Goal: Transaction & Acquisition: Purchase product/service

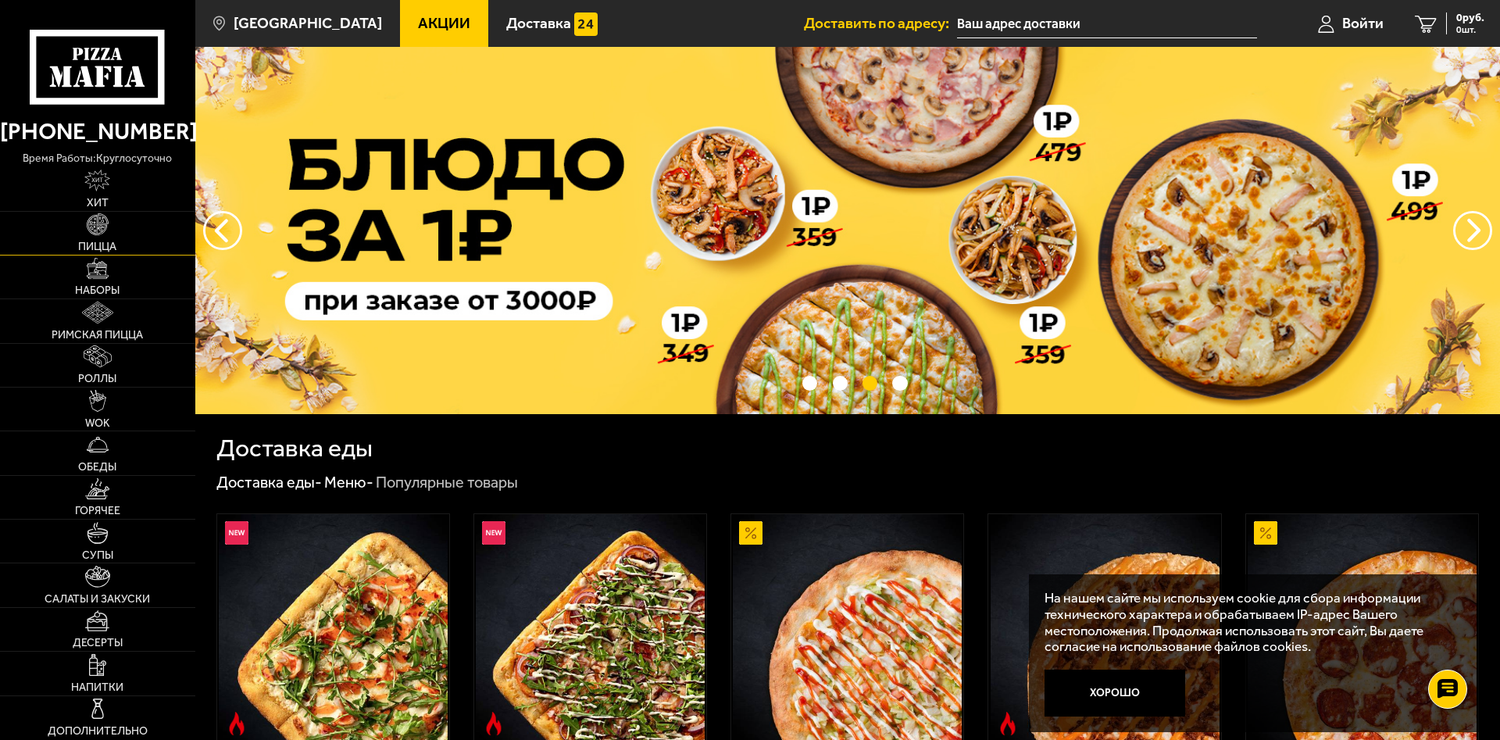
click at [104, 230] on img at bounding box center [98, 224] width 22 height 22
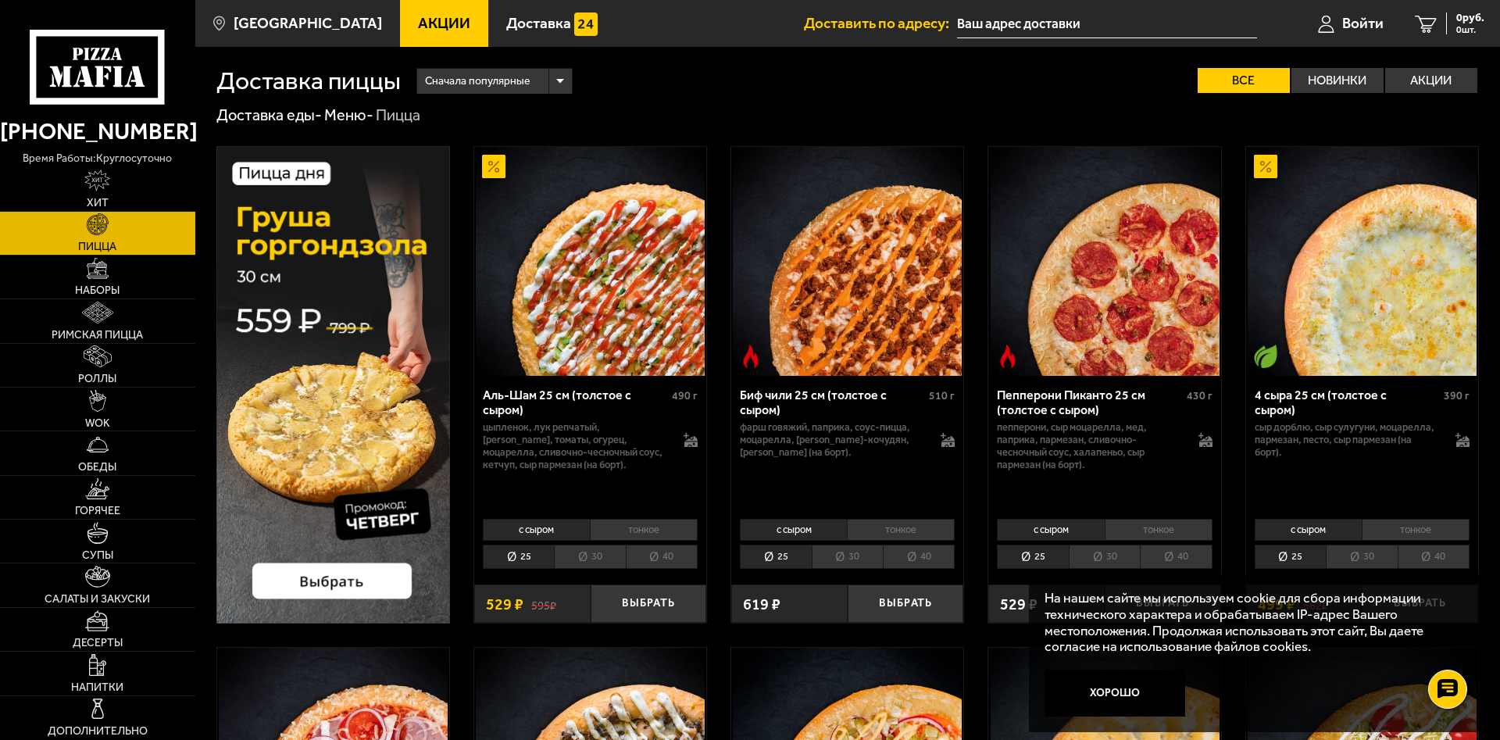
click at [633, 293] on img at bounding box center [590, 261] width 229 height 229
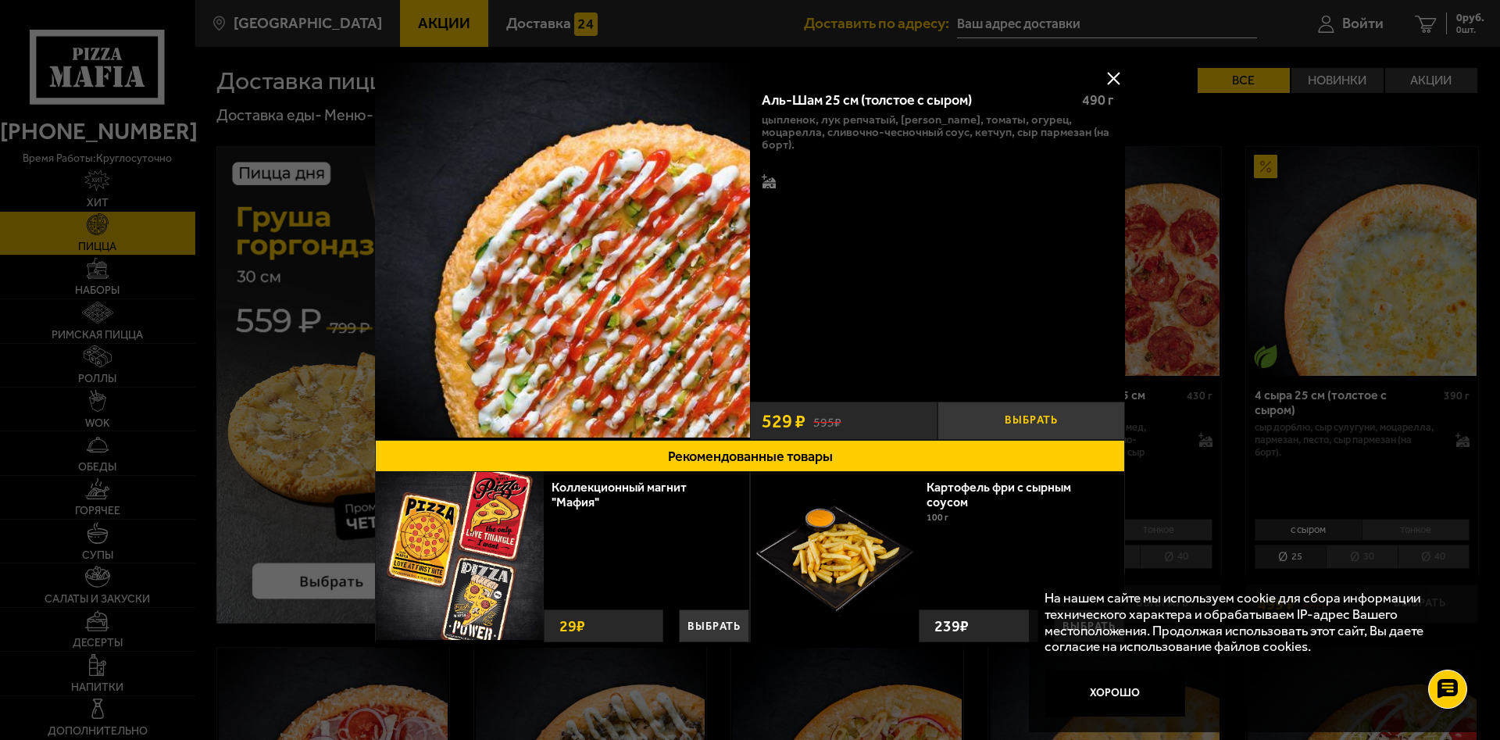
click at [1046, 419] on button "Выбрать" at bounding box center [1030, 420] width 187 height 38
click at [1112, 77] on button at bounding box center [1112, 77] width 23 height 23
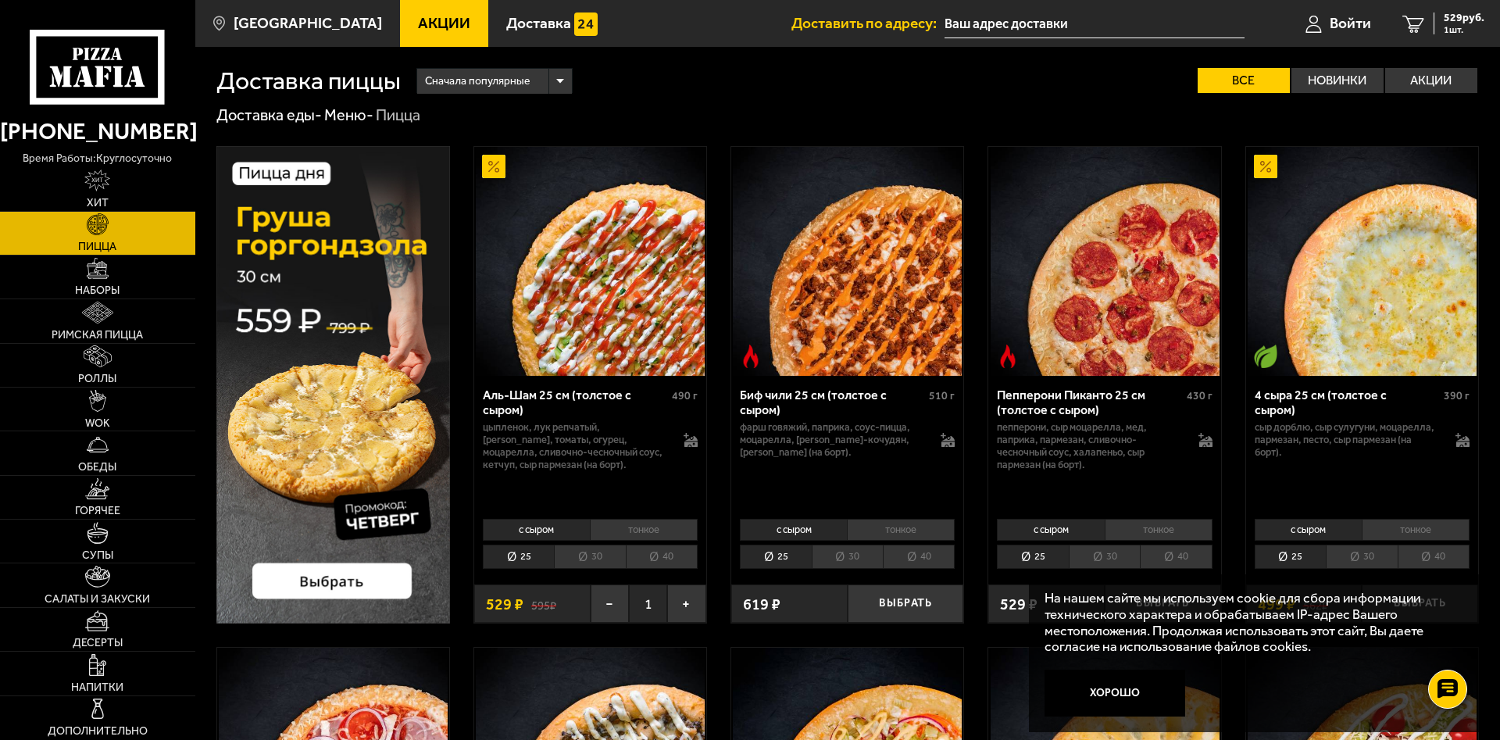
click at [1405, 300] on img at bounding box center [1361, 261] width 229 height 229
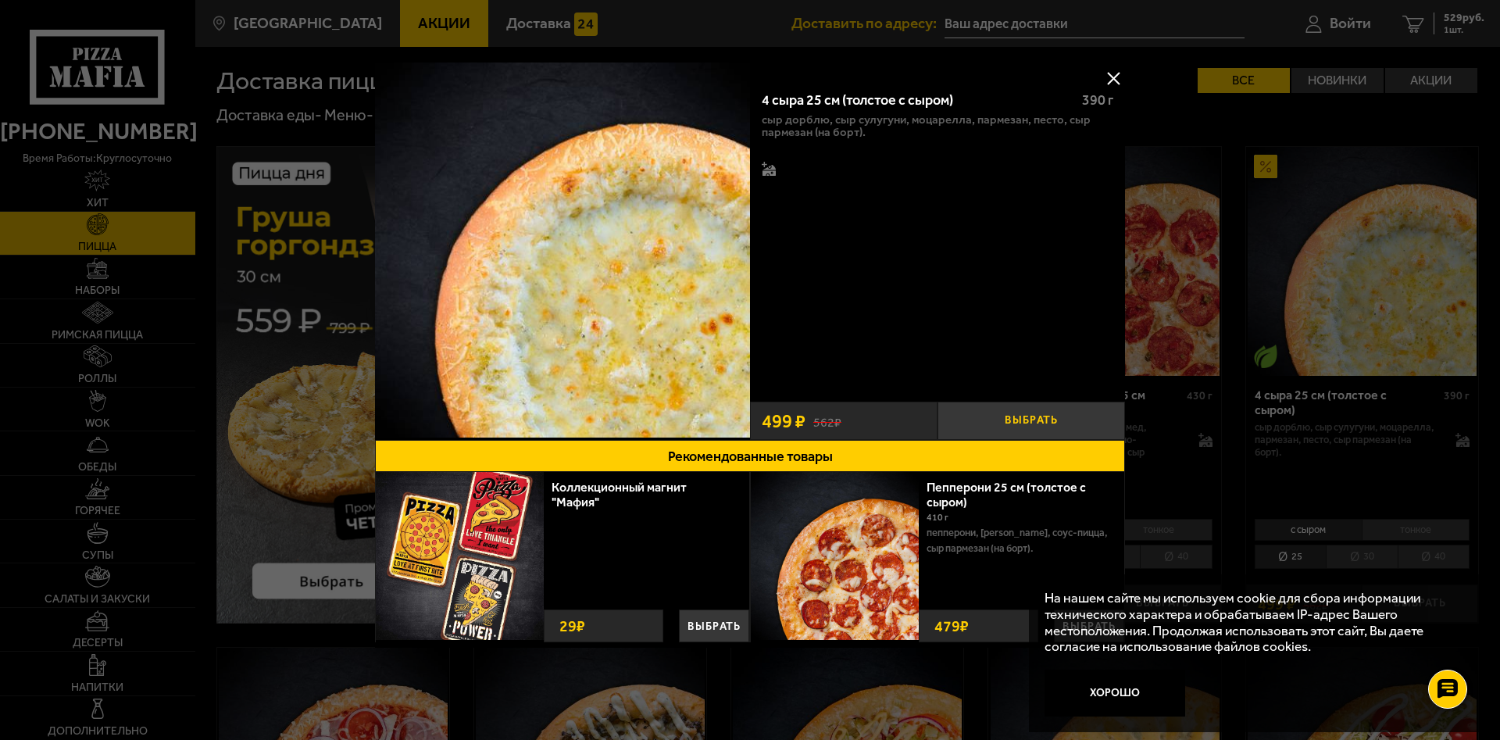
click at [1039, 416] on button "Выбрать" at bounding box center [1030, 420] width 187 height 38
click at [1113, 69] on button at bounding box center [1112, 77] width 23 height 23
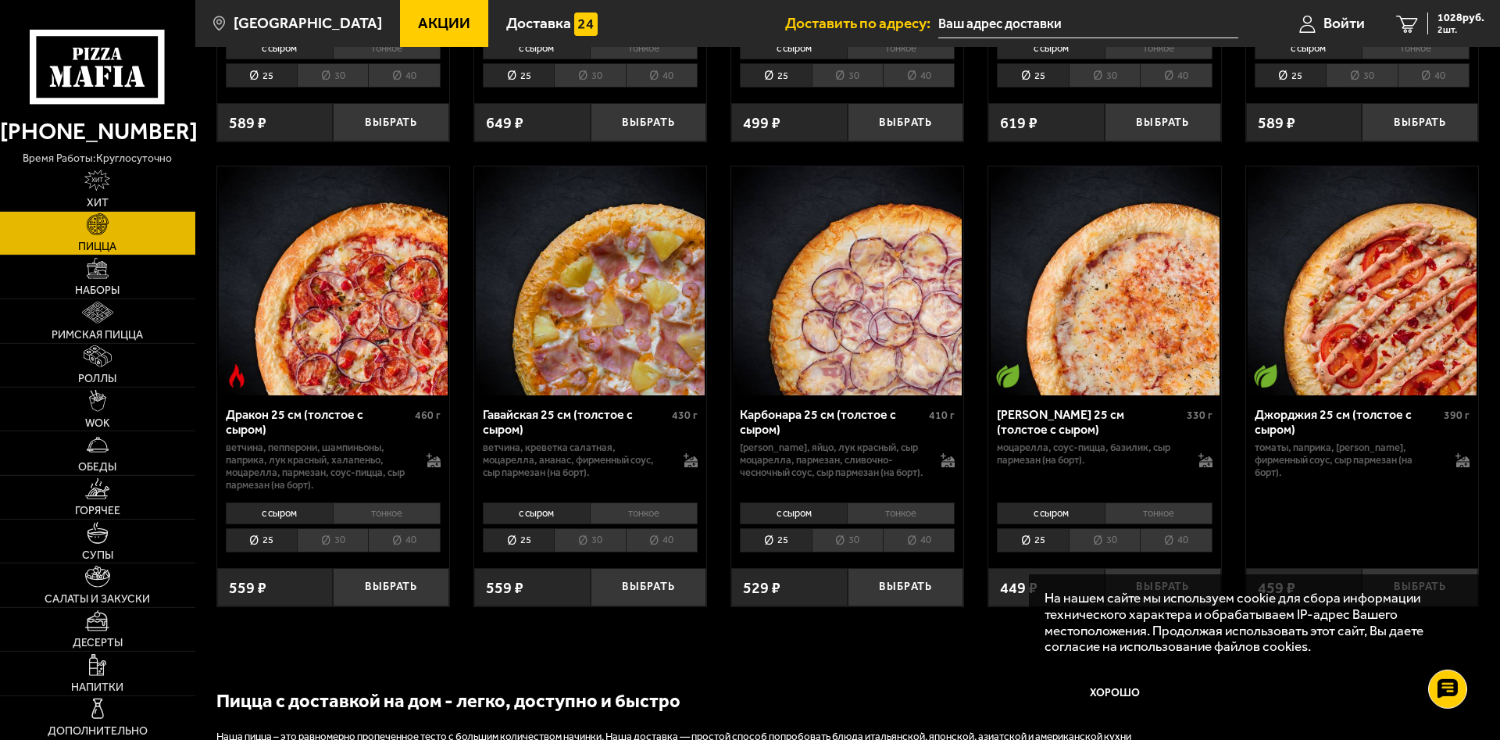
scroll to position [2390, 0]
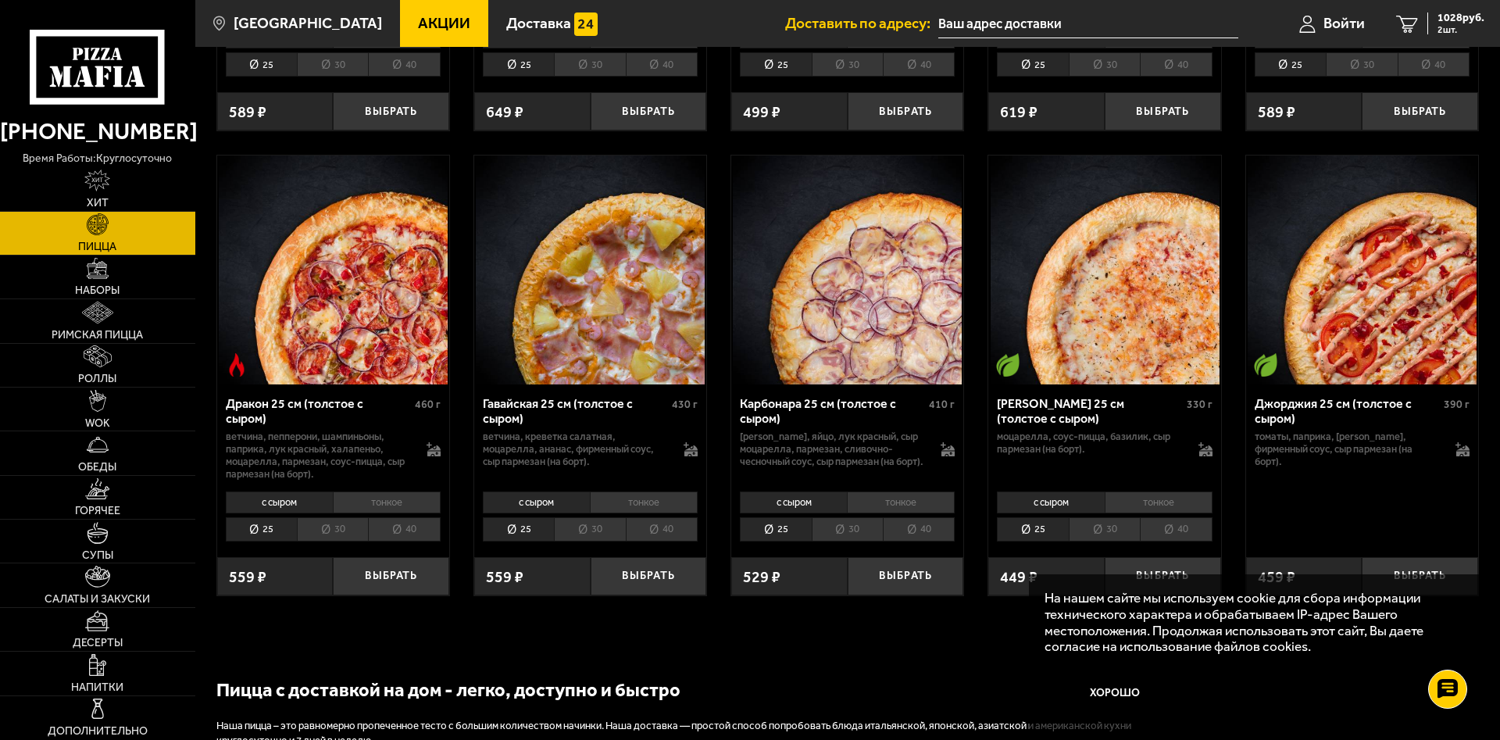
click at [1112, 325] on img at bounding box center [1104, 269] width 229 height 229
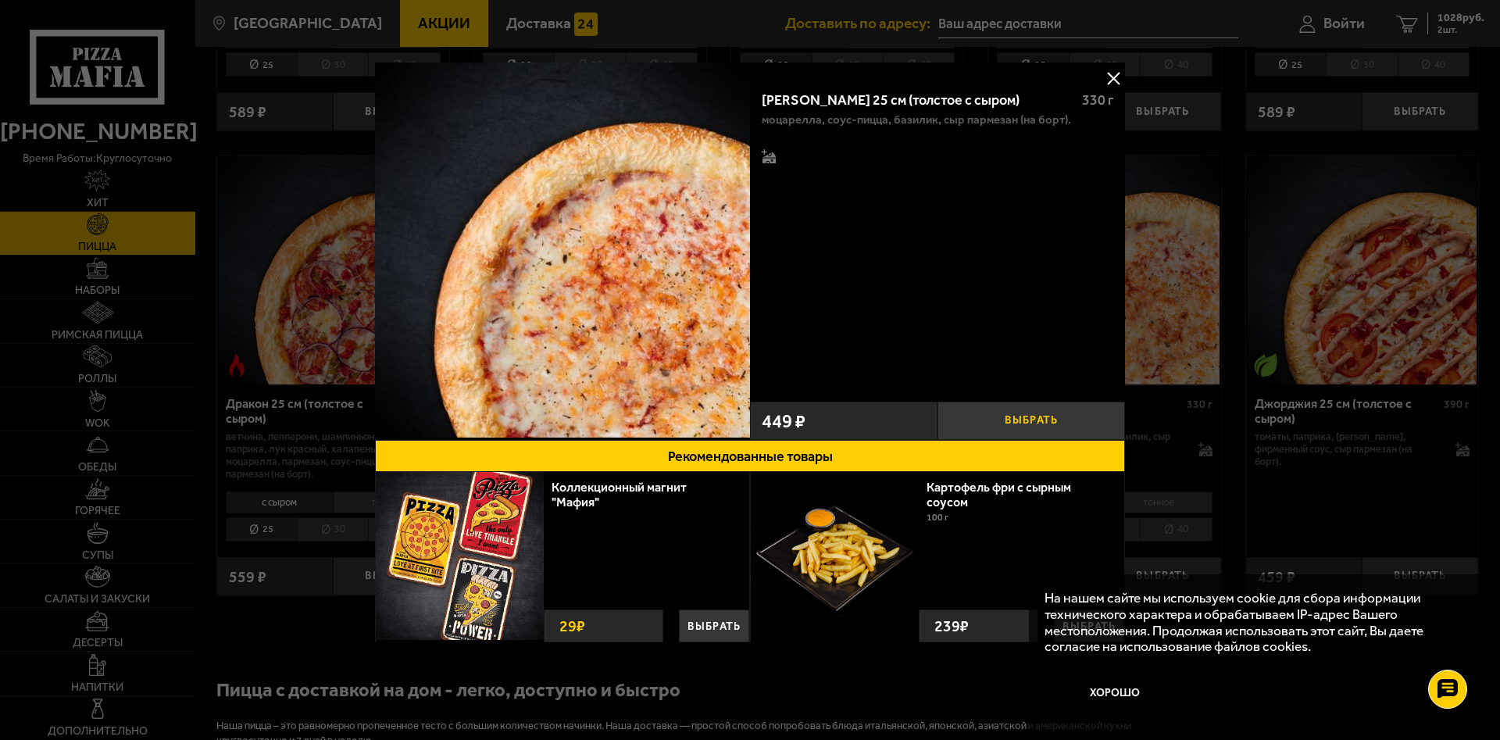
click at [1011, 423] on button "Выбрать" at bounding box center [1030, 420] width 187 height 38
click at [1114, 75] on button at bounding box center [1112, 77] width 23 height 23
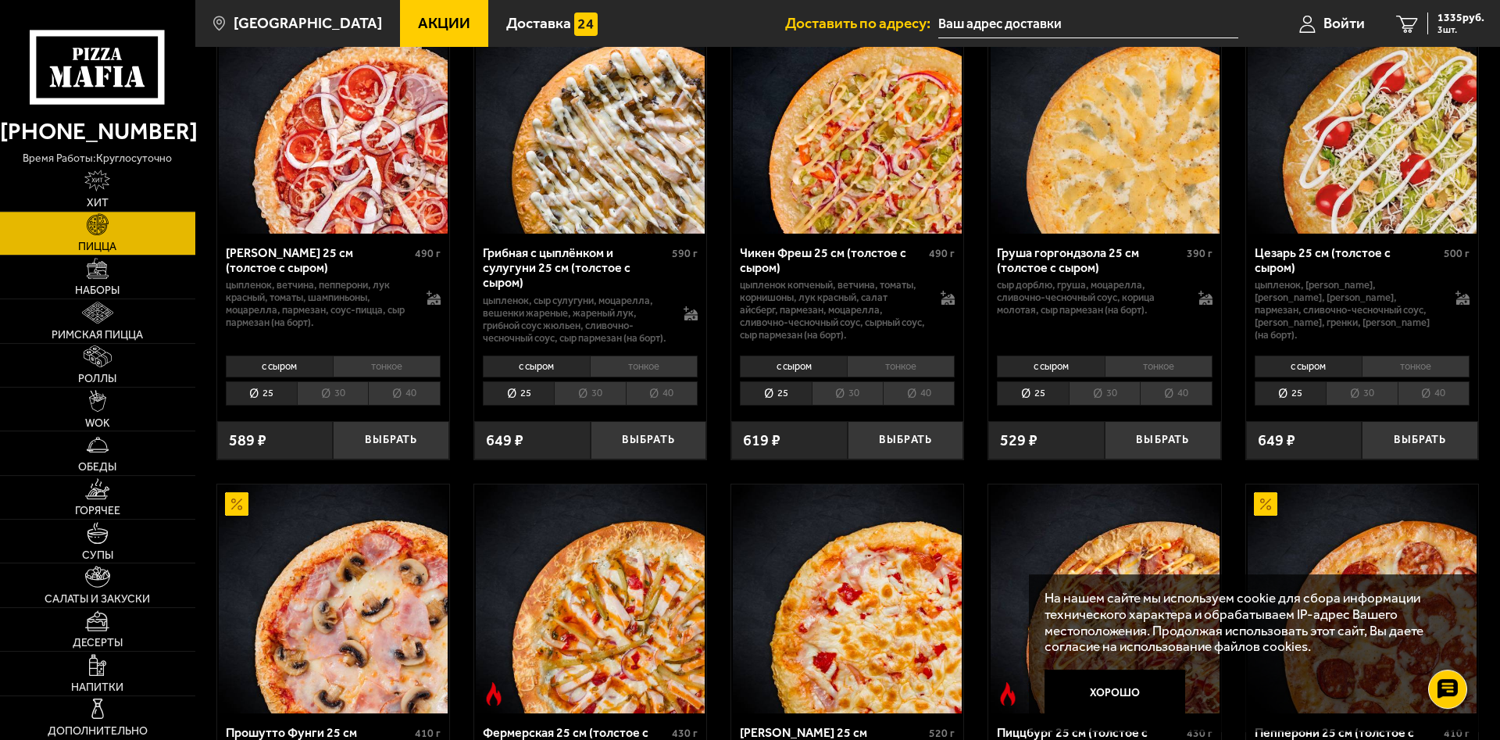
scroll to position [637, 0]
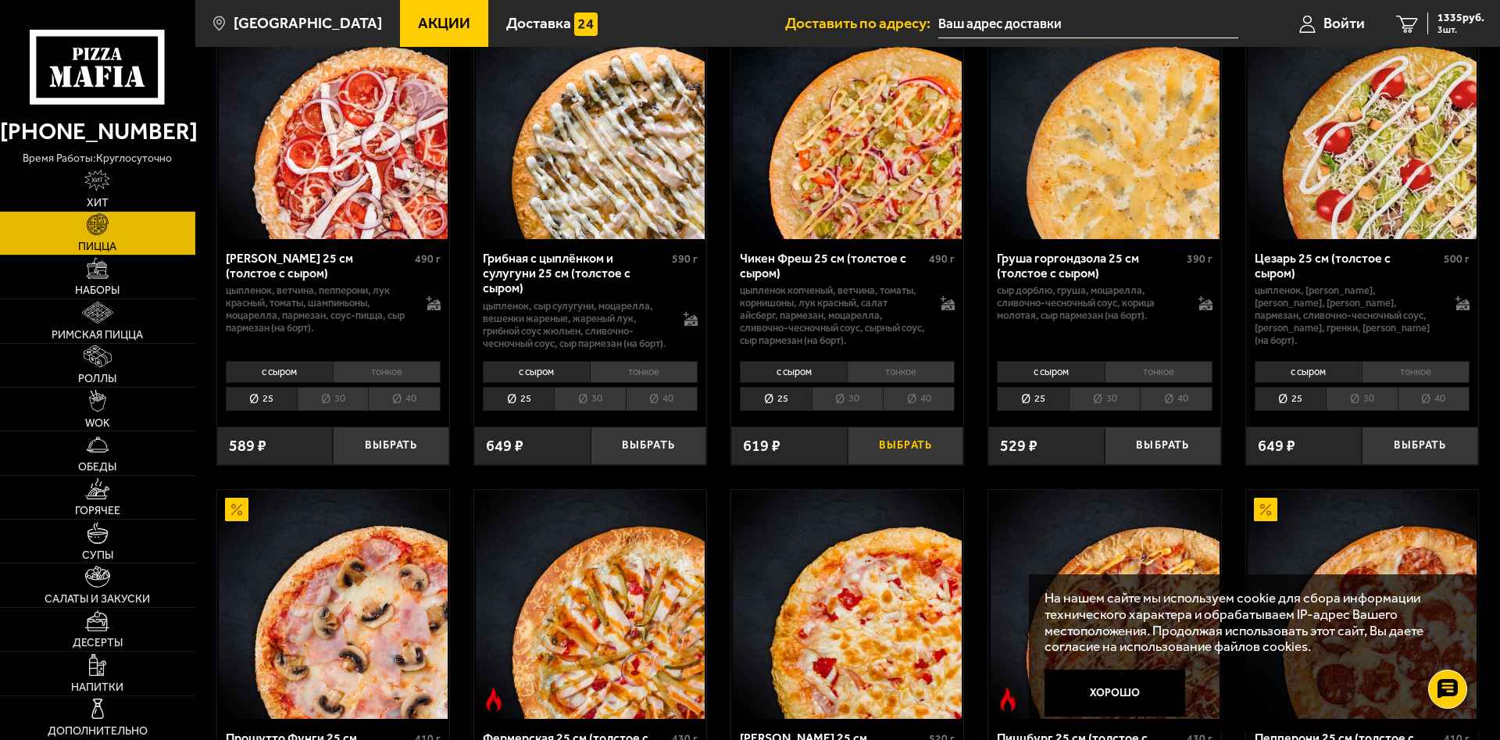
click at [905, 452] on button "Выбрать" at bounding box center [906, 445] width 116 height 38
click at [1455, 19] on span "1954 руб." at bounding box center [1460, 17] width 47 height 11
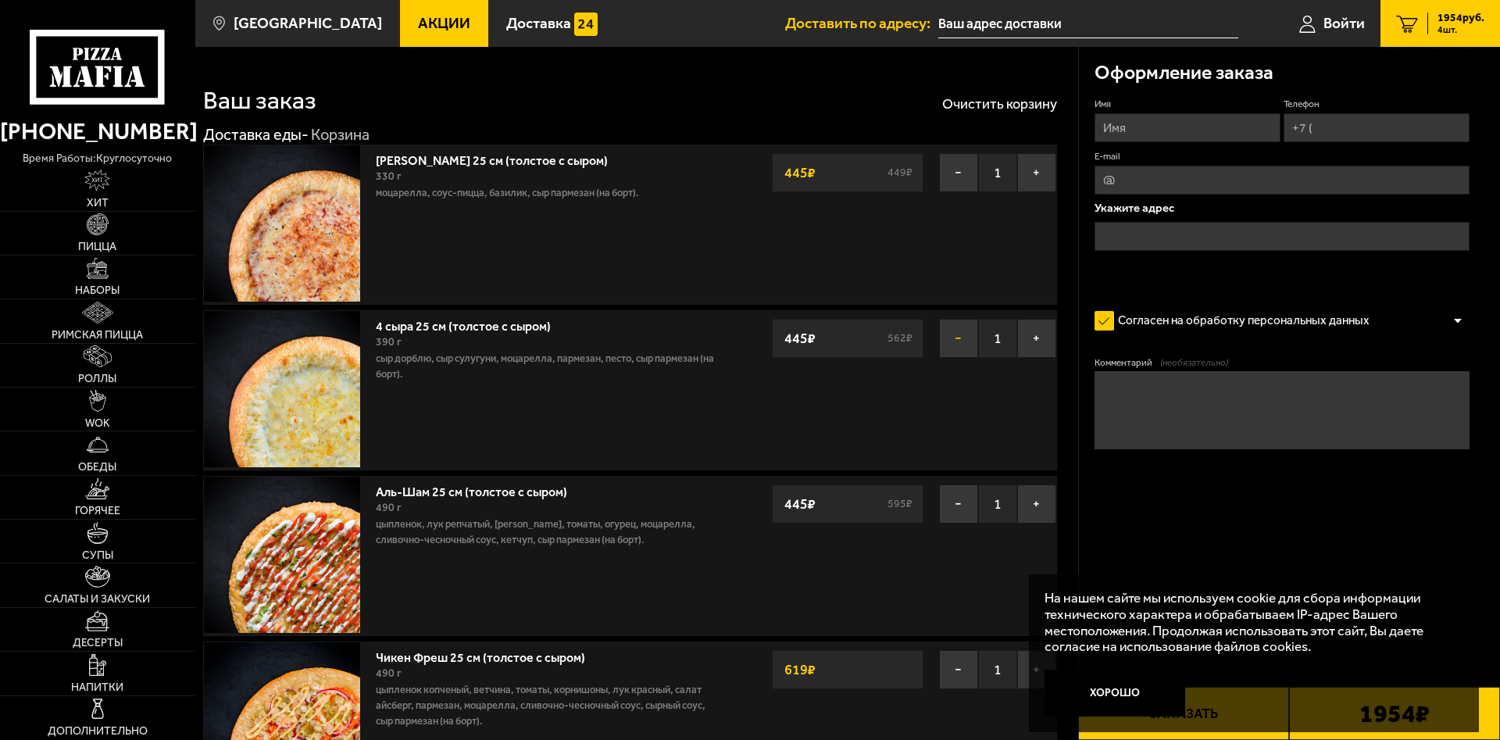
click at [958, 334] on button "−" at bounding box center [958, 338] width 39 height 39
click at [956, 335] on button "−" at bounding box center [958, 338] width 39 height 39
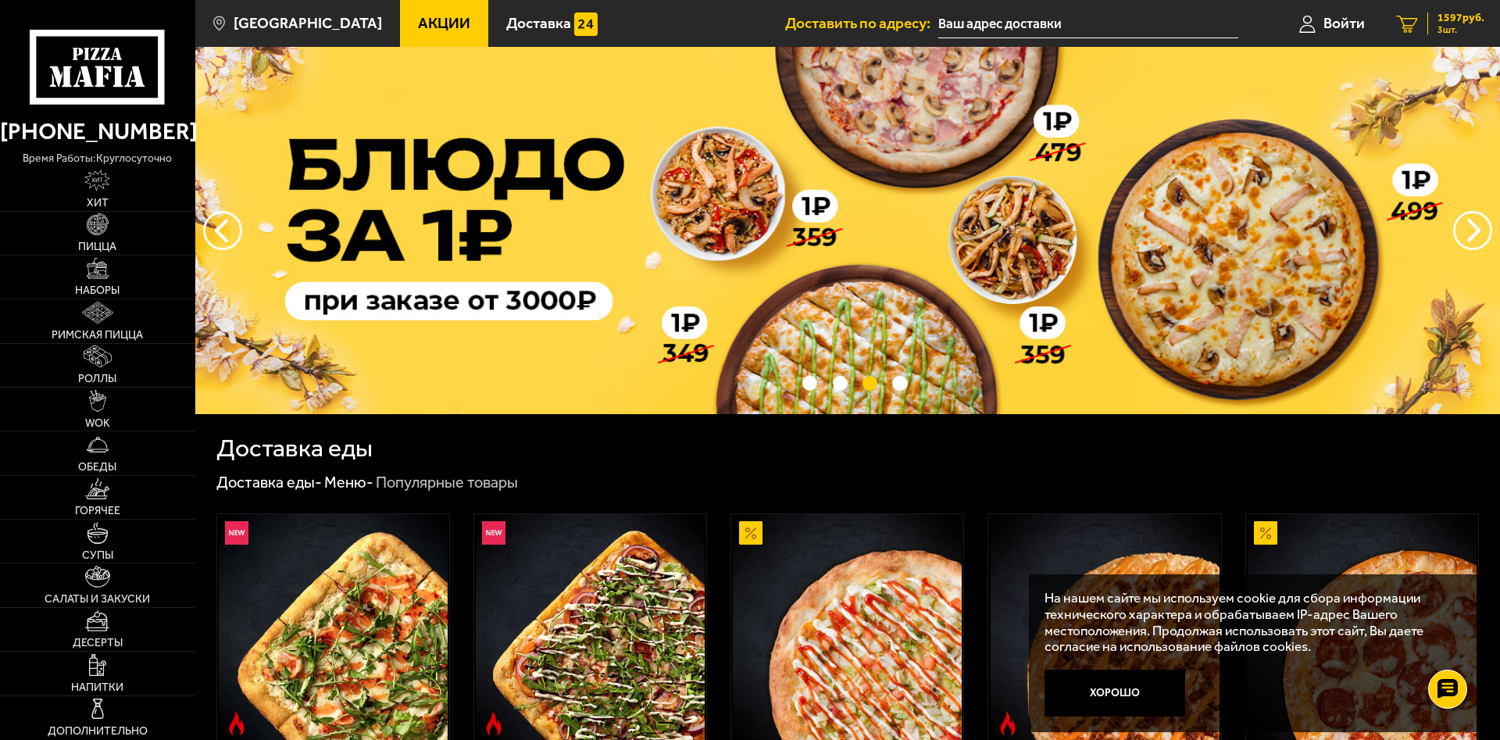
click at [1452, 23] on span "1597 руб." at bounding box center [1460, 17] width 47 height 11
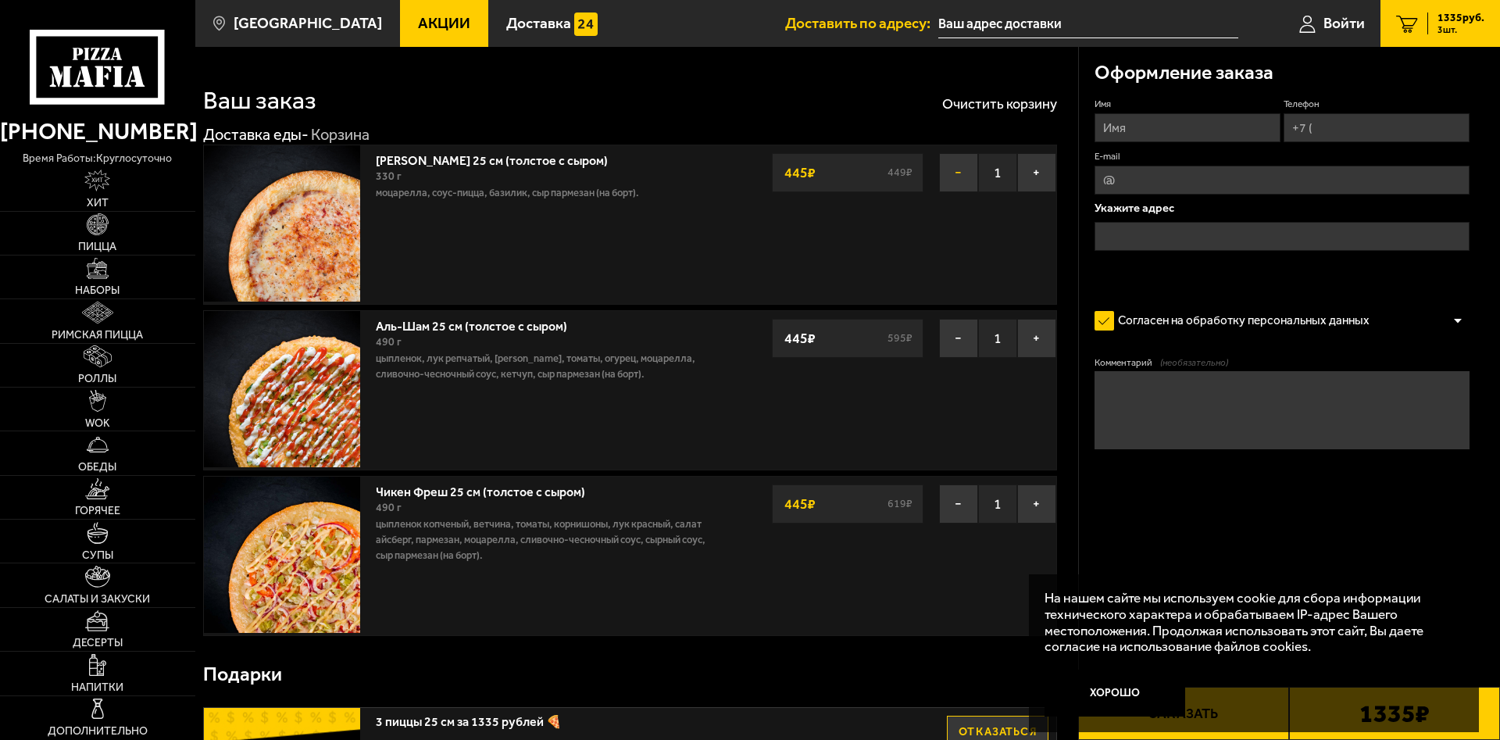
click at [961, 172] on button "−" at bounding box center [958, 172] width 39 height 39
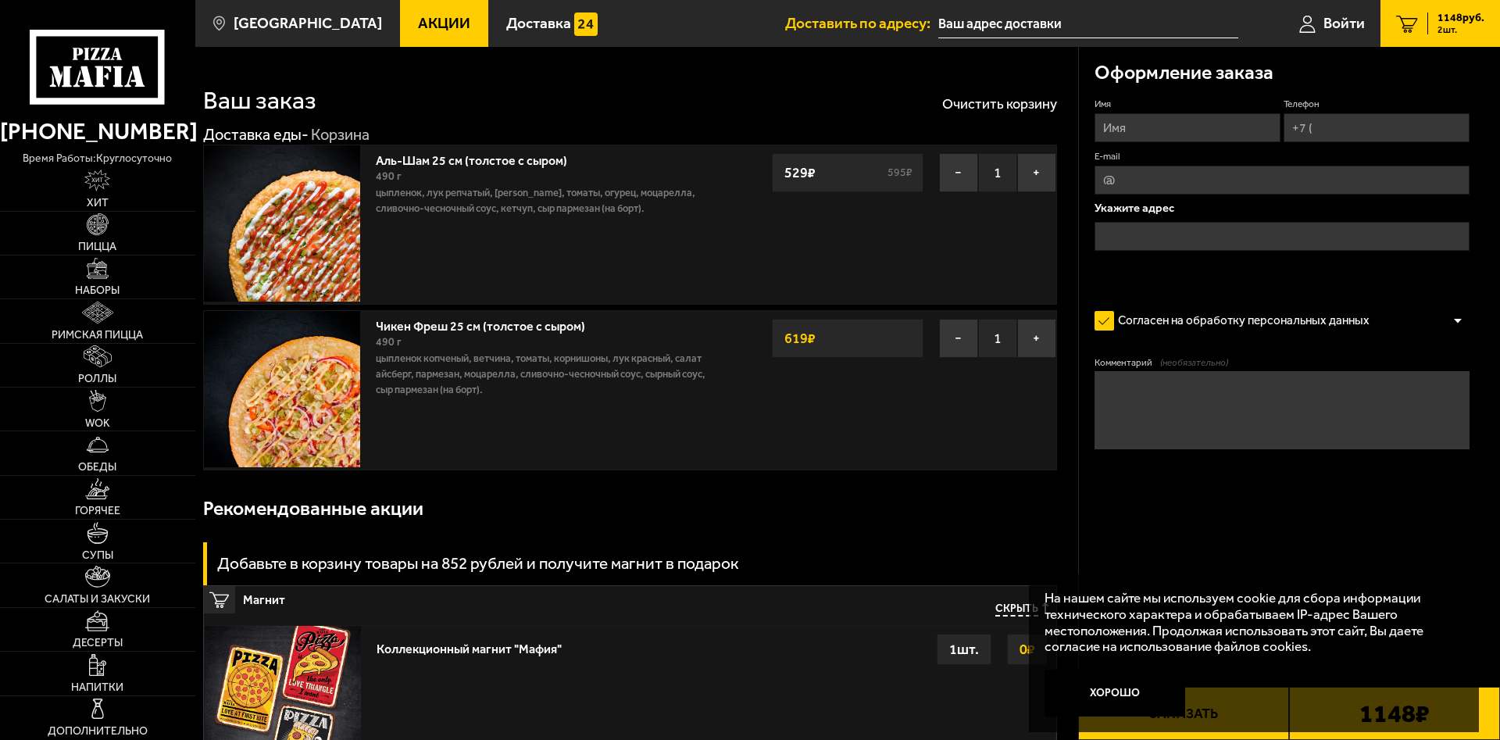
click at [961, 172] on button "−" at bounding box center [958, 172] width 39 height 39
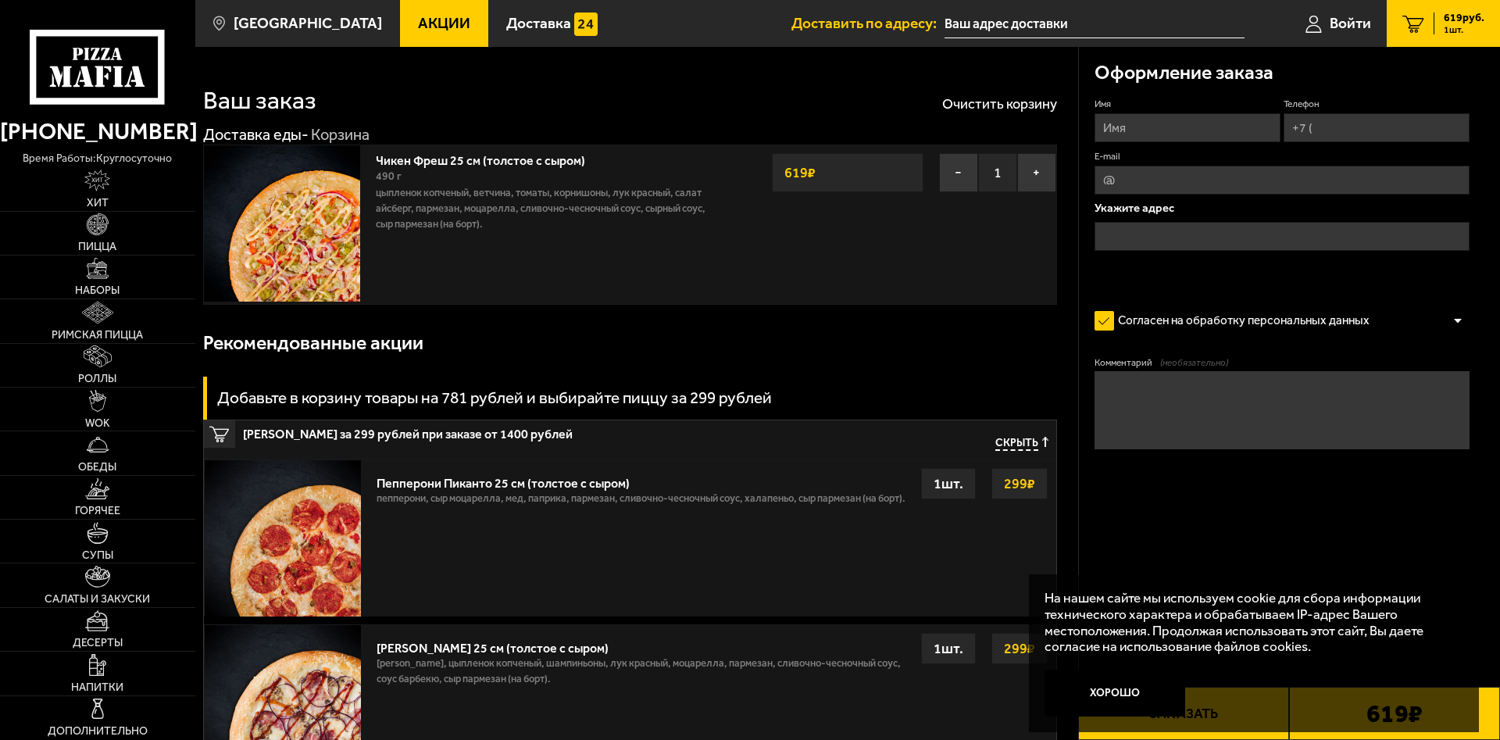
click at [961, 172] on button "−" at bounding box center [958, 172] width 39 height 39
